Goal: Task Accomplishment & Management: Manage account settings

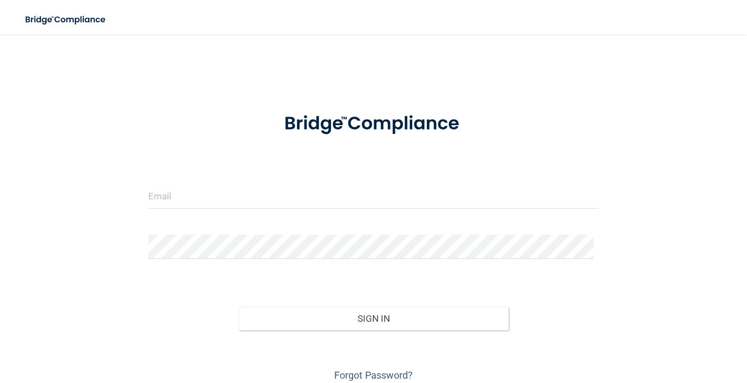
click at [173, 209] on div at bounding box center [373, 200] width 466 height 32
click at [177, 206] on input "email" at bounding box center [373, 196] width 450 height 24
click at [251, 185] on input "email" at bounding box center [373, 196] width 450 height 24
type input "[EMAIL_ADDRESS][DOMAIN_NAME]"
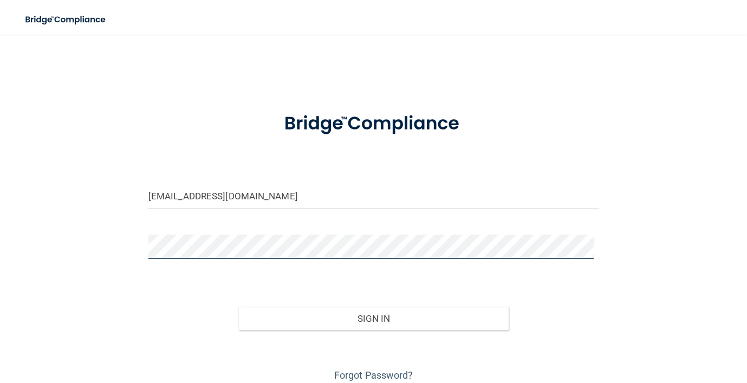
click at [238, 307] on button "Sign In" at bounding box center [373, 319] width 270 height 24
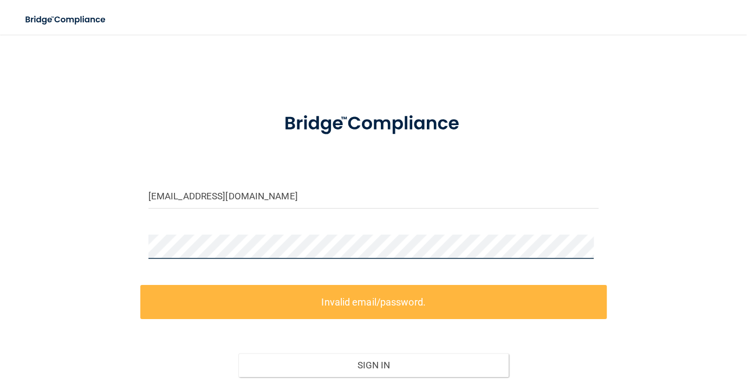
click at [0, 232] on main "kgallegos@mosaicdentalcollective.com Invalid email/password. You don't have per…" at bounding box center [373, 209] width 747 height 348
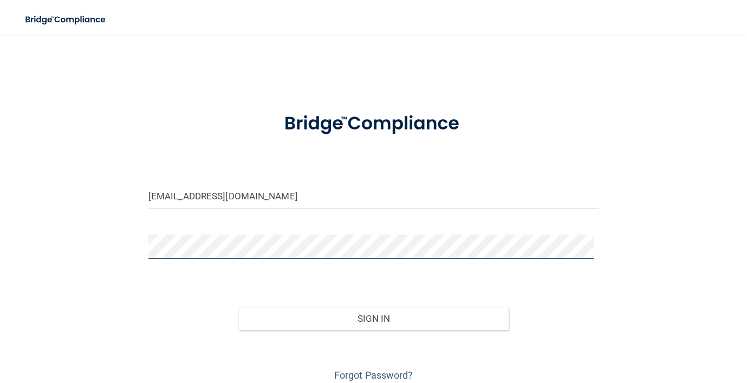
click at [238, 307] on button "Sign In" at bounding box center [373, 319] width 270 height 24
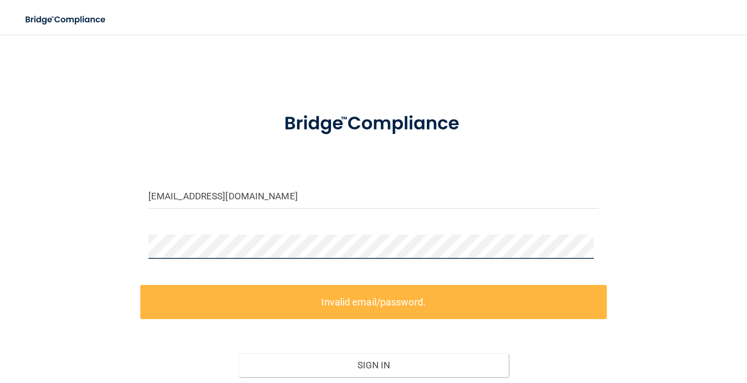
click at [0, 215] on main "kgallegos@mosaicdentalcollective.com Invalid email/password. You don't have per…" at bounding box center [373, 209] width 747 height 348
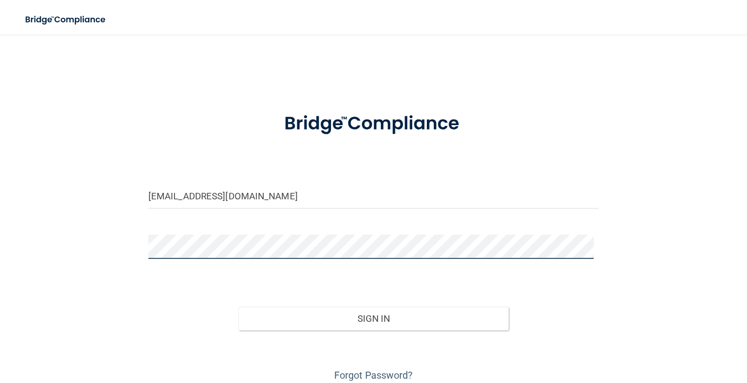
click at [238, 307] on button "Sign In" at bounding box center [373, 319] width 270 height 24
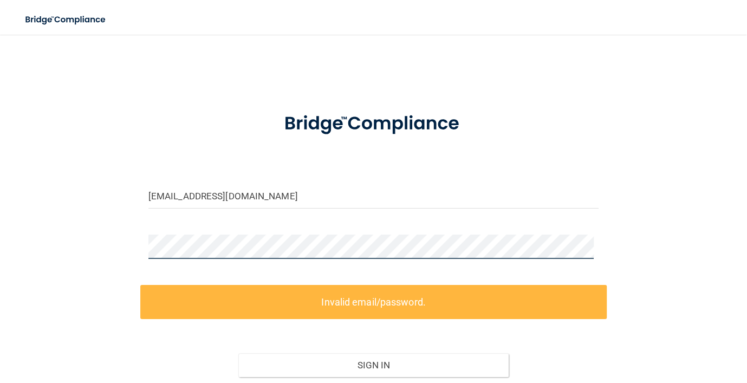
click at [5, 266] on main "kgallegos@mosaicdentalcollective.com Invalid email/password. You don't have per…" at bounding box center [373, 209] width 747 height 348
